Goal: Task Accomplishment & Management: Complete application form

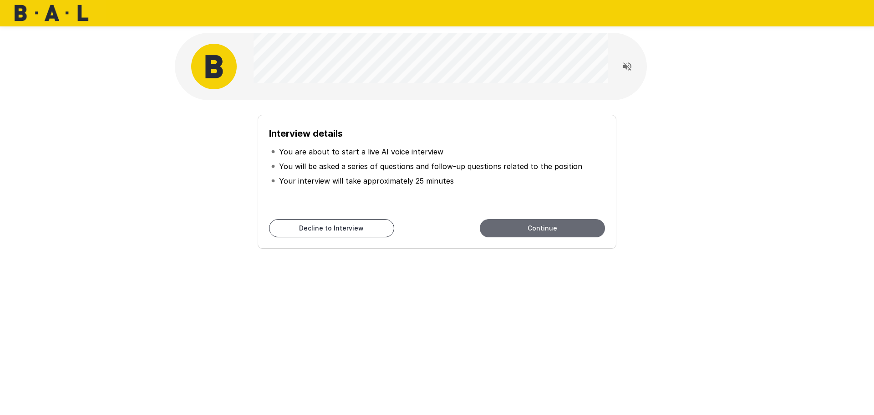
click at [504, 226] on button "Continue" at bounding box center [542, 228] width 125 height 18
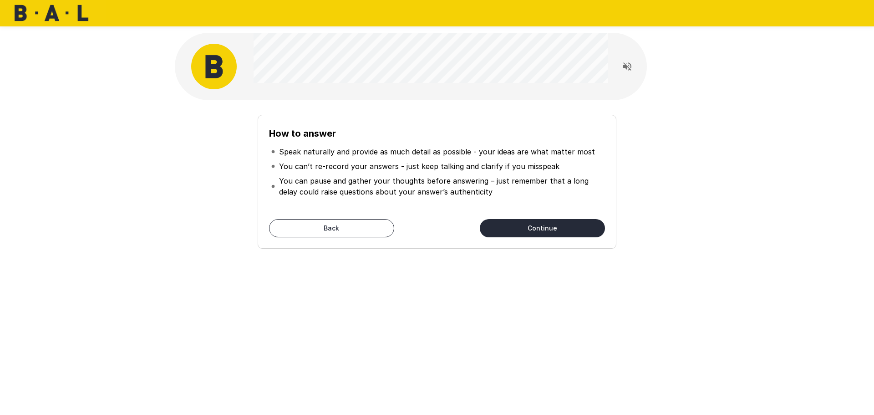
click at [523, 228] on button "Continue" at bounding box center [542, 228] width 125 height 18
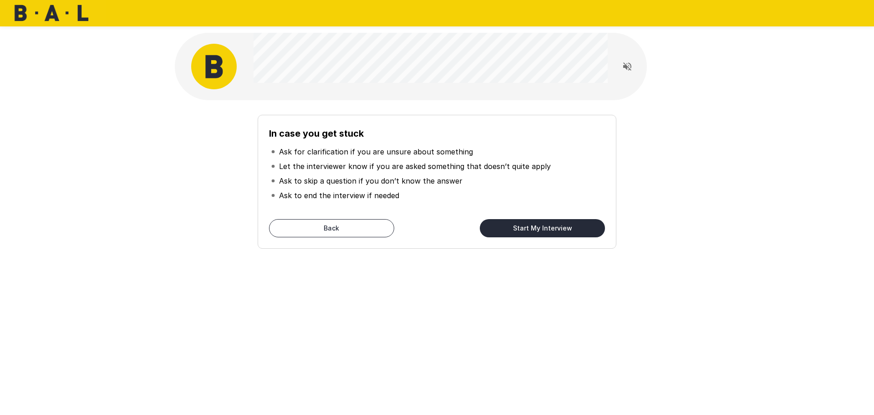
click at [534, 232] on button "Start My Interview" at bounding box center [542, 228] width 125 height 18
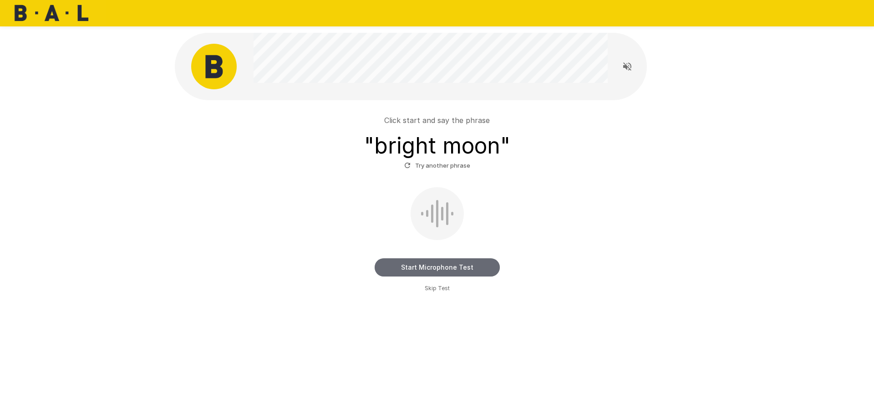
click at [424, 271] on button "Start Microphone Test" at bounding box center [437, 267] width 125 height 18
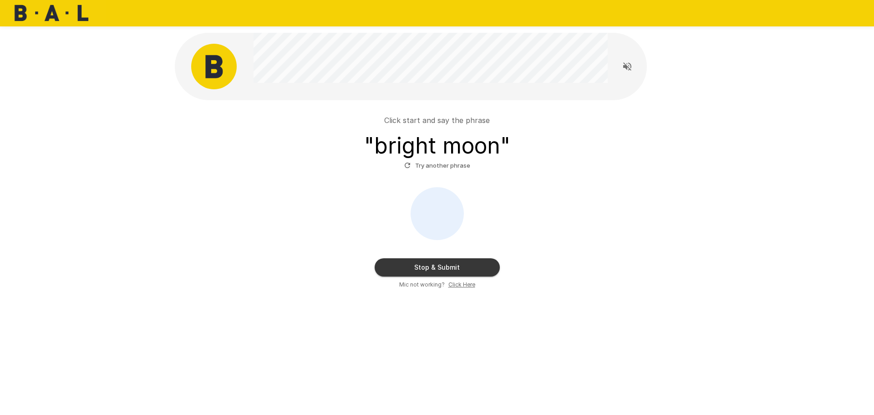
click at [405, 264] on button "Stop & Submit" at bounding box center [437, 267] width 125 height 18
click at [436, 268] on button "Stop & Submit" at bounding box center [437, 267] width 125 height 18
click at [437, 268] on button "Stop & Submit" at bounding box center [437, 267] width 125 height 18
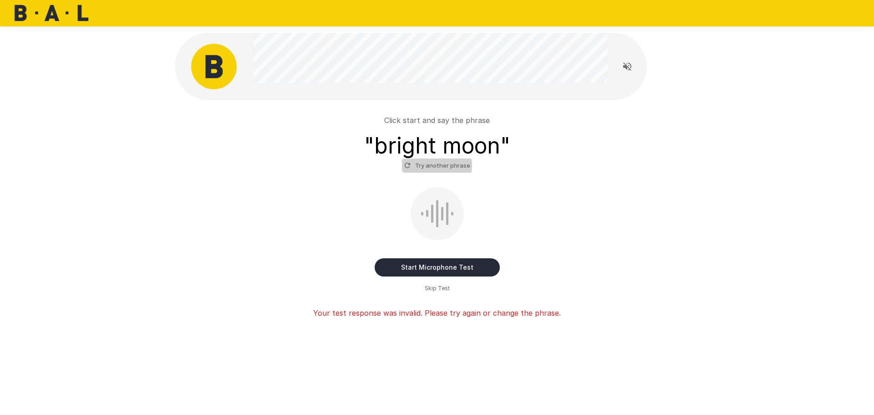
click at [428, 165] on button "Try another phrase" at bounding box center [437, 165] width 71 height 14
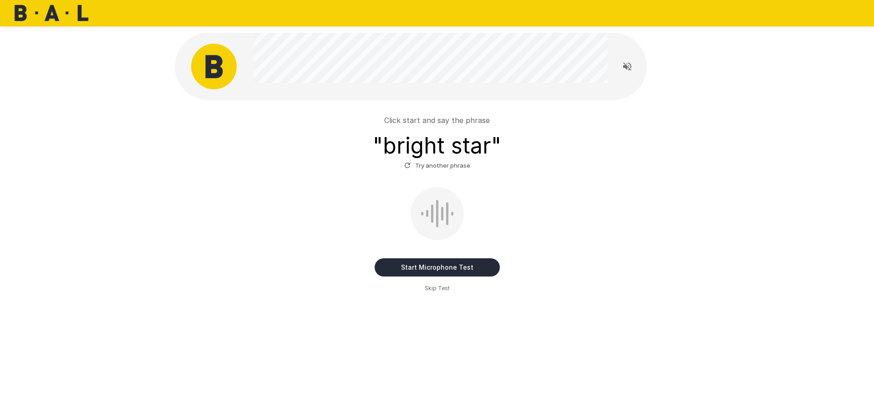
click at [454, 270] on button "Start Microphone Test" at bounding box center [437, 267] width 125 height 18
click at [454, 270] on button "Stop & Submit" at bounding box center [437, 267] width 125 height 18
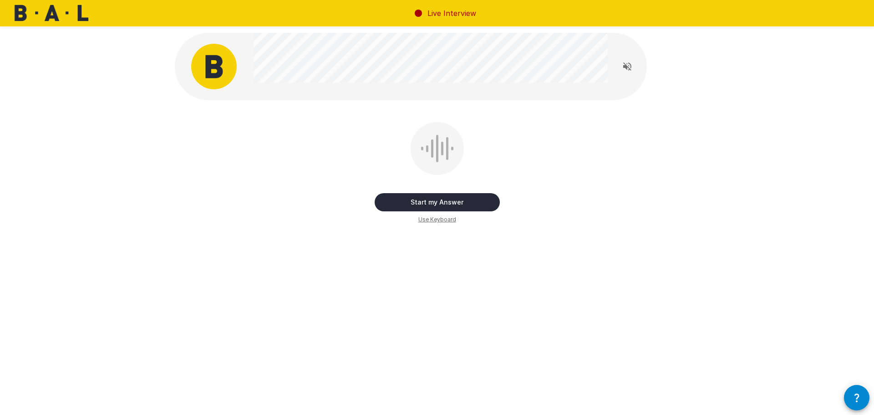
click at [449, 202] on button "Start my Answer" at bounding box center [437, 202] width 125 height 18
click at [449, 202] on button "Stop & Submit" at bounding box center [437, 202] width 125 height 18
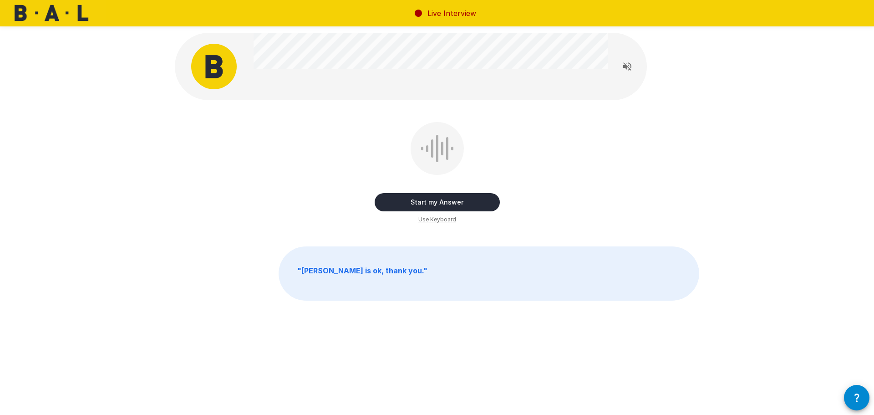
click at [440, 202] on button "Start my Answer" at bounding box center [437, 202] width 125 height 18
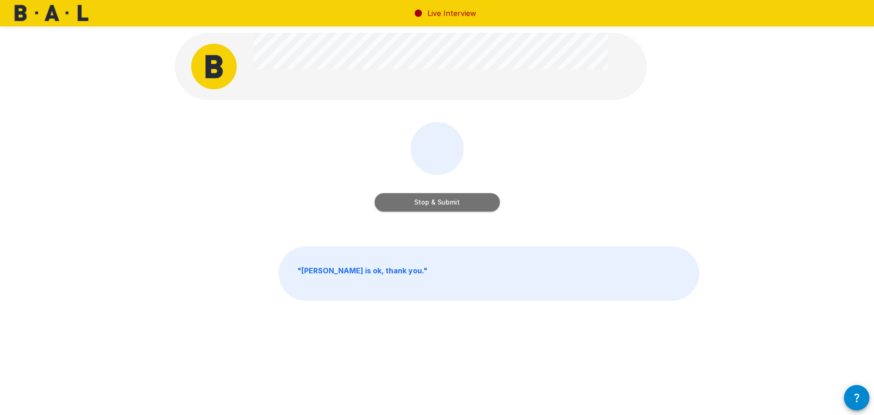
click at [440, 200] on button "Stop & Submit" at bounding box center [437, 202] width 125 height 18
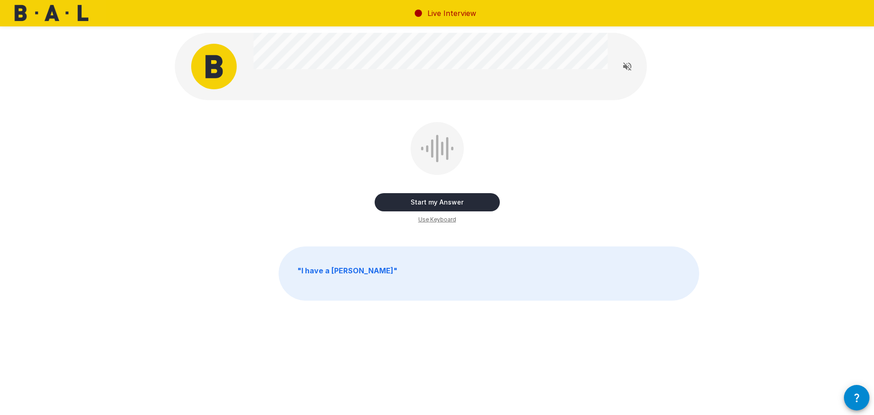
click at [414, 215] on div "Start my Answer Use Keyboard" at bounding box center [437, 173] width 125 height 102
click at [414, 205] on button "Start my Answer" at bounding box center [437, 202] width 125 height 18
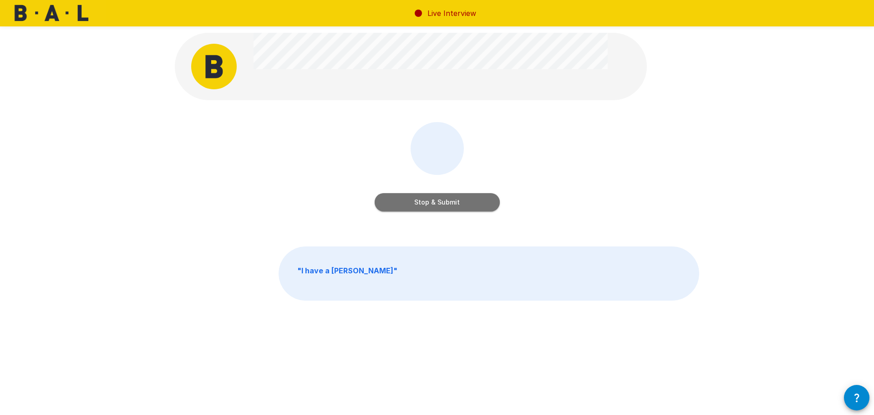
click at [441, 204] on button "Stop & Submit" at bounding box center [437, 202] width 125 height 18
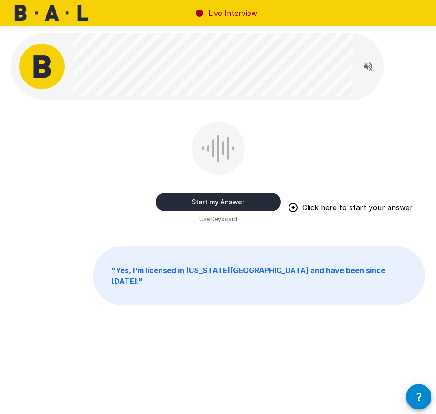
click at [216, 205] on button "Start my Answer" at bounding box center [218, 202] width 125 height 18
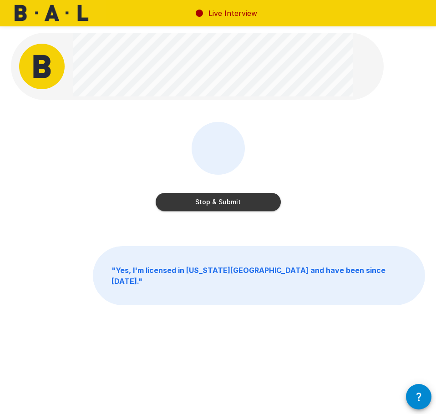
click at [261, 204] on button "Stop & Submit" at bounding box center [218, 202] width 125 height 18
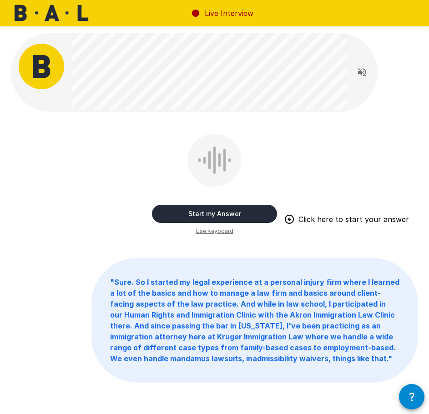
click at [196, 215] on button "Start my Answer" at bounding box center [214, 214] width 125 height 18
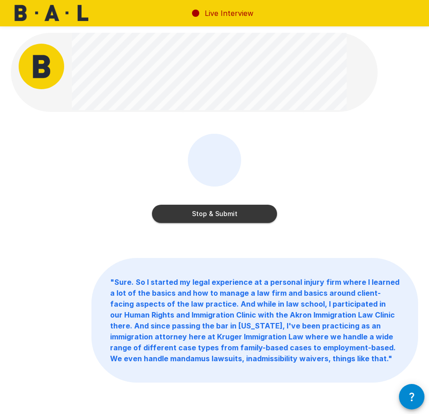
click at [201, 216] on button "Stop & Submit" at bounding box center [214, 214] width 125 height 18
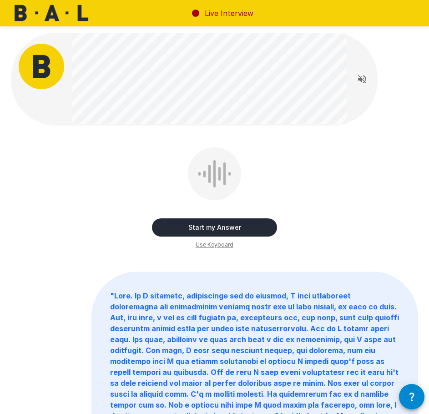
click at [176, 223] on button "Start my Answer" at bounding box center [214, 227] width 125 height 18
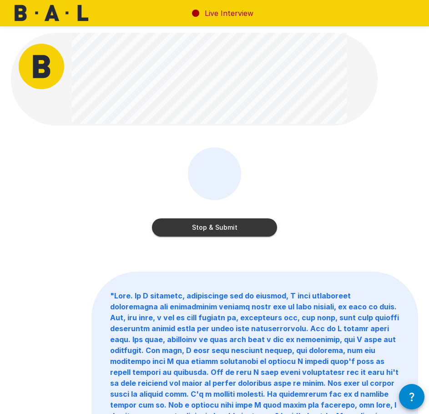
click at [198, 226] on button "Stop & Submit" at bounding box center [214, 227] width 125 height 18
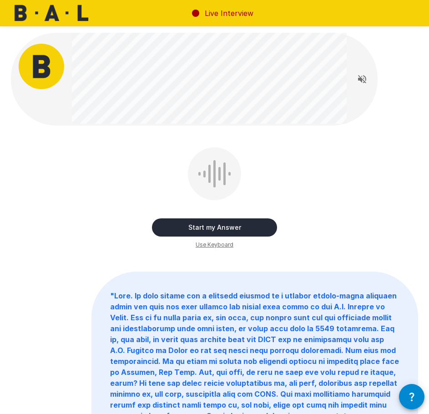
click at [190, 225] on button "Start my Answer" at bounding box center [214, 227] width 125 height 18
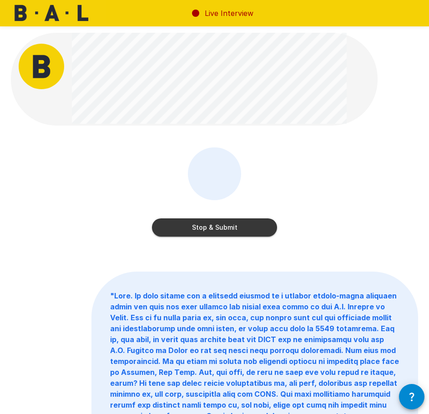
click at [195, 229] on button "Stop & Submit" at bounding box center [214, 227] width 125 height 18
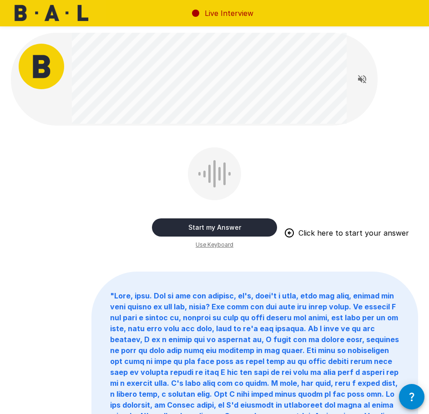
click at [193, 226] on button "Start my Answer" at bounding box center [214, 227] width 125 height 18
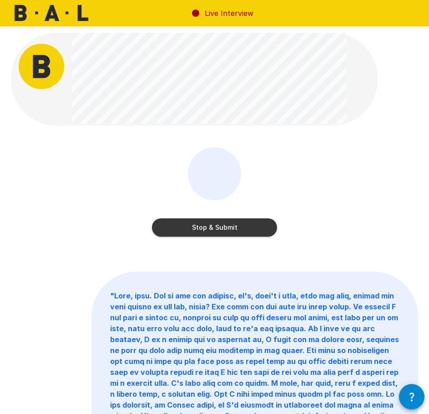
click at [206, 228] on button "Stop & Submit" at bounding box center [214, 227] width 125 height 18
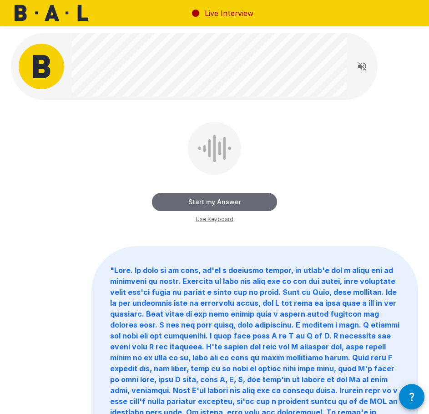
click at [240, 203] on button "Start my Answer" at bounding box center [214, 202] width 125 height 18
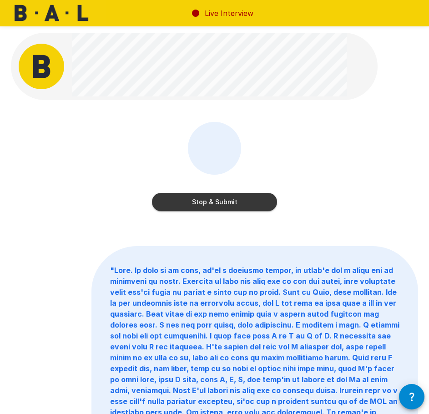
click at [171, 205] on button "Stop & Submit" at bounding box center [214, 202] width 125 height 18
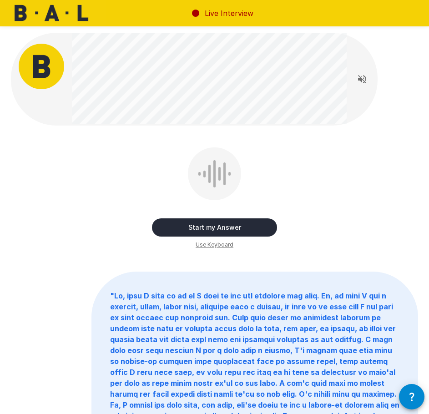
click at [204, 224] on button "Start my Answer" at bounding box center [214, 227] width 125 height 18
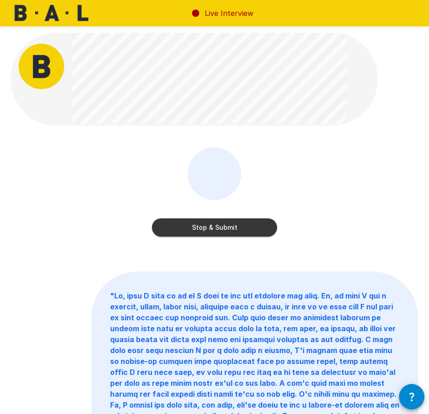
click at [203, 226] on button "Stop & Submit" at bounding box center [214, 227] width 125 height 18
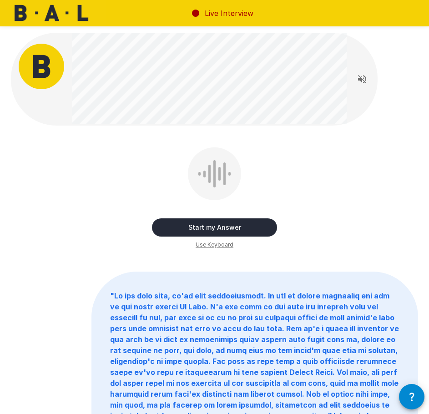
click at [217, 225] on button "Start my Answer" at bounding box center [214, 227] width 125 height 18
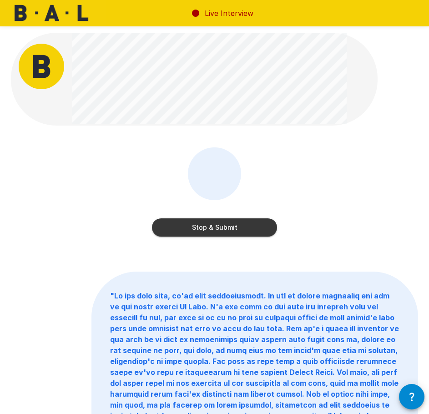
click at [217, 225] on button "Stop & Submit" at bounding box center [214, 227] width 125 height 18
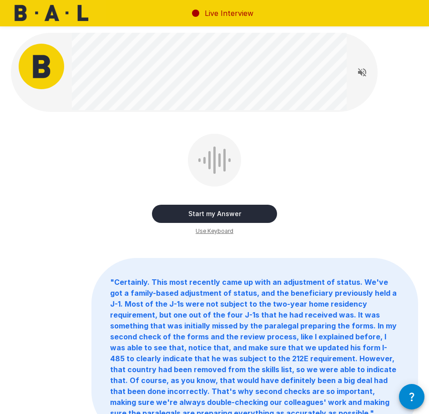
click at [179, 209] on button "Start my Answer" at bounding box center [214, 214] width 125 height 18
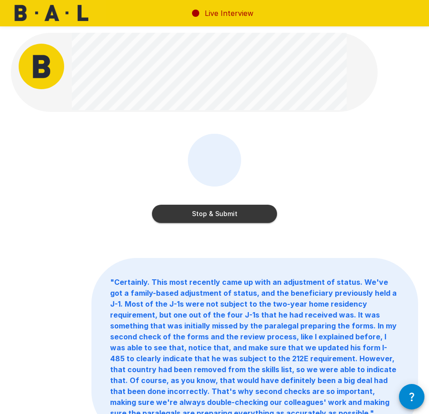
click at [214, 214] on button "Stop & Submit" at bounding box center [214, 214] width 125 height 18
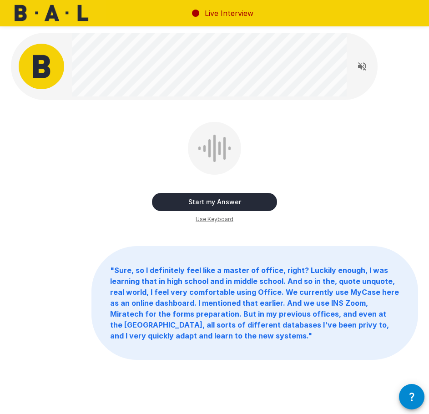
click at [186, 204] on button "Start my Answer" at bounding box center [214, 202] width 125 height 18
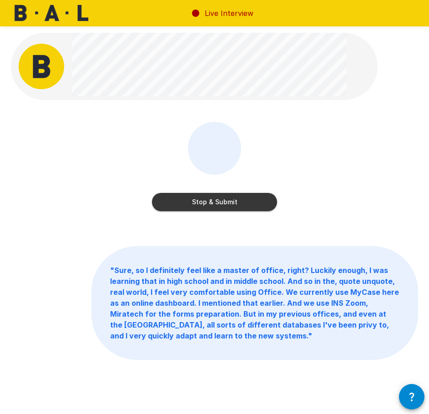
click at [187, 203] on button "Stop & Submit" at bounding box center [214, 202] width 125 height 18
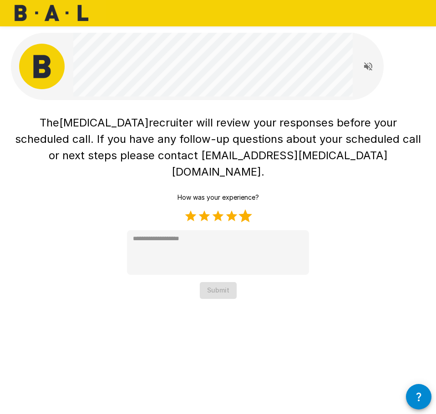
click at [242, 209] on label "5 Stars" at bounding box center [246, 216] width 14 height 14
type textarea "*"
click at [226, 282] on button "Submit" at bounding box center [218, 290] width 37 height 17
